Goal: Book appointment/travel/reservation

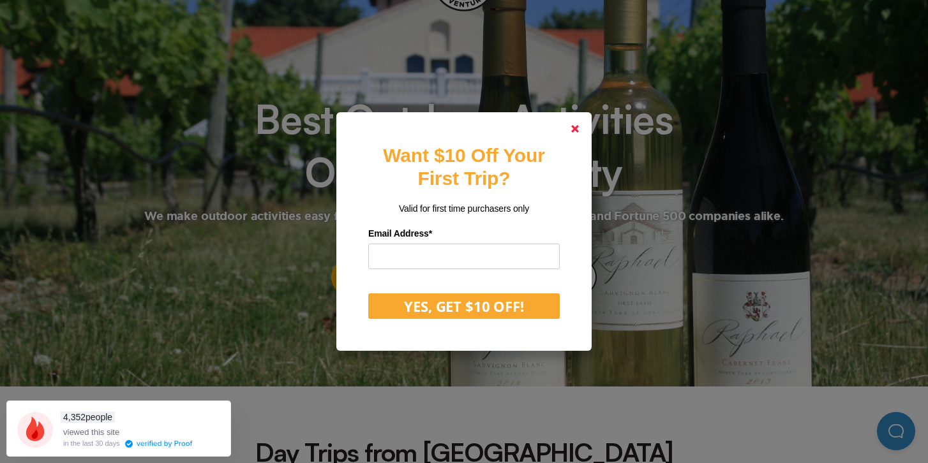
click at [574, 126] on icon at bounding box center [575, 129] width 8 height 8
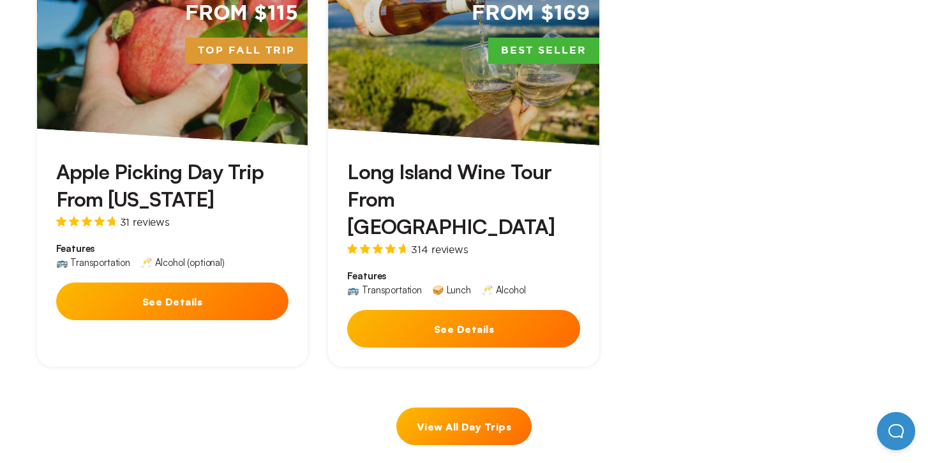
scroll to position [598, 0]
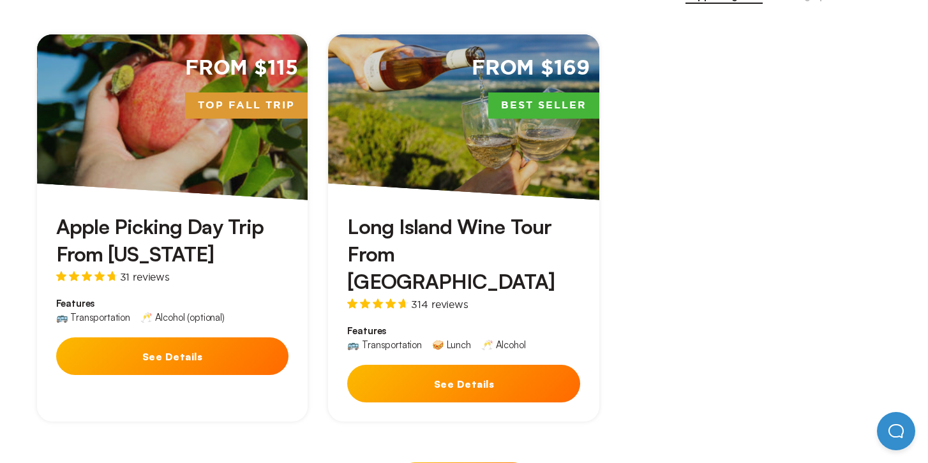
click at [201, 140] on div "From $115 Top Fall Trip" at bounding box center [172, 117] width 271 height 166
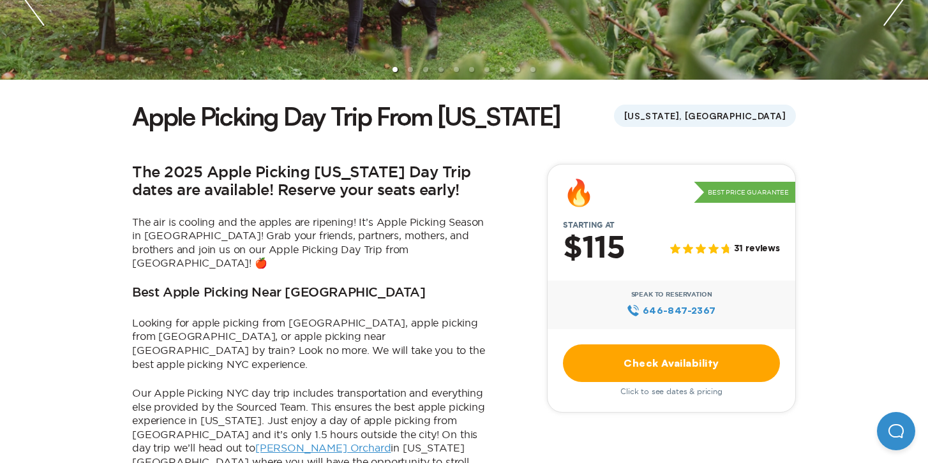
scroll to position [273, 0]
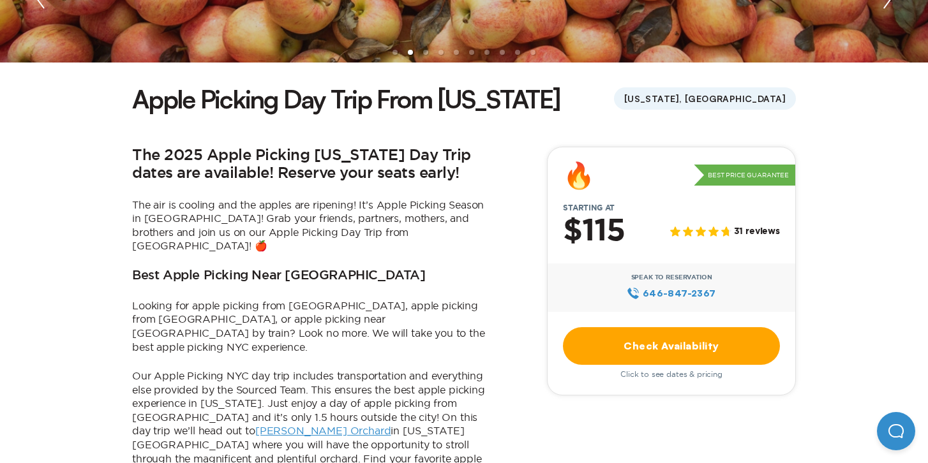
click at [617, 340] on link "Check Availability" at bounding box center [671, 346] width 217 height 38
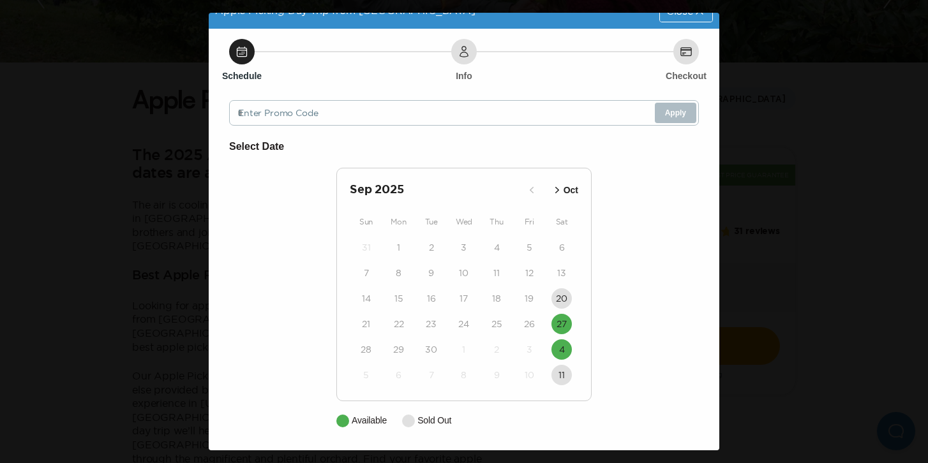
scroll to position [0, 0]
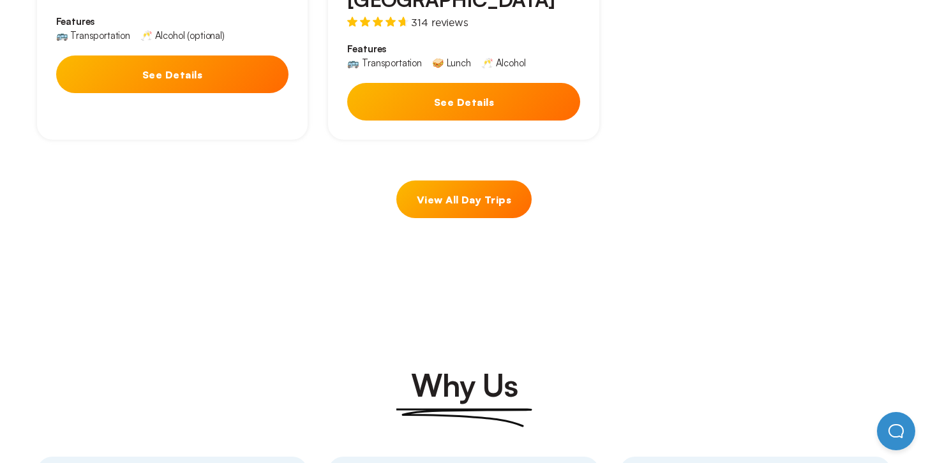
scroll to position [893, 0]
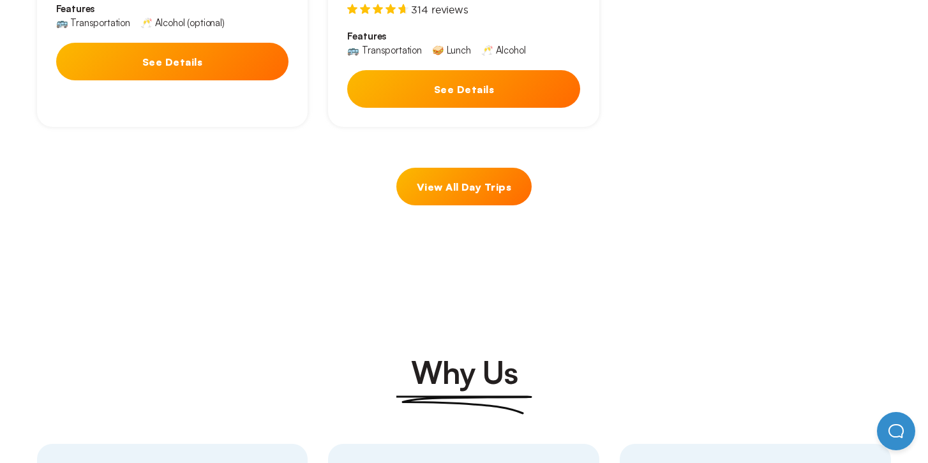
click at [447, 168] on link "View All Day Trips" at bounding box center [463, 187] width 135 height 38
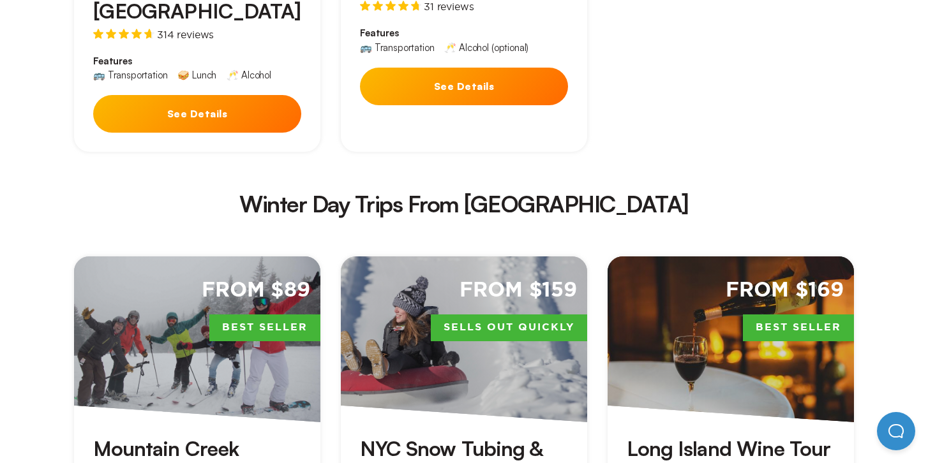
scroll to position [2200, 0]
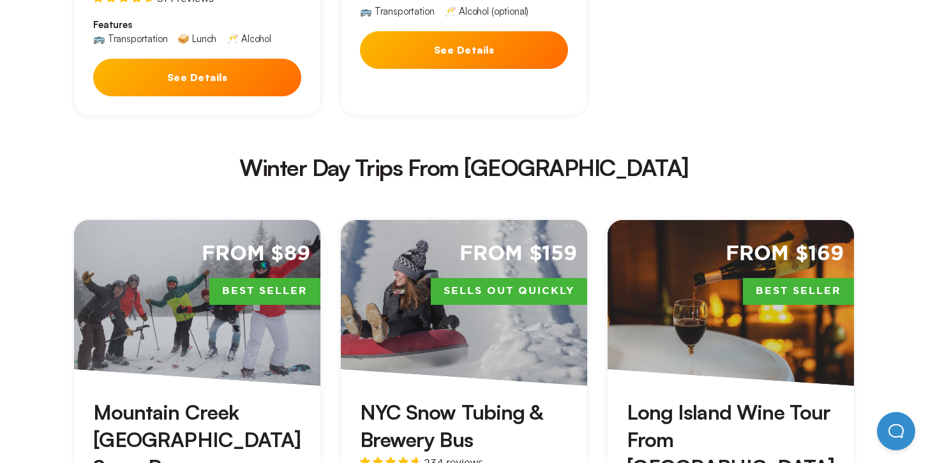
click at [442, 399] on h3 "NYC Snow Tubing & Brewery Bus" at bounding box center [464, 426] width 208 height 55
